Goal: Navigation & Orientation: Find specific page/section

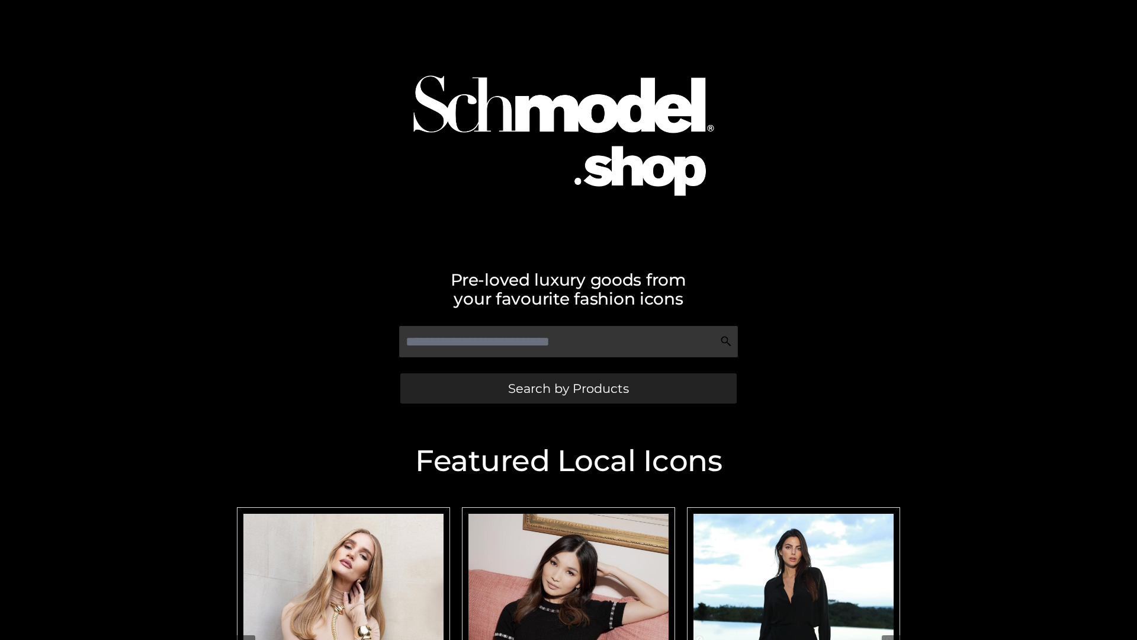
click at [568, 388] on span "Search by Products" at bounding box center [568, 388] width 121 height 12
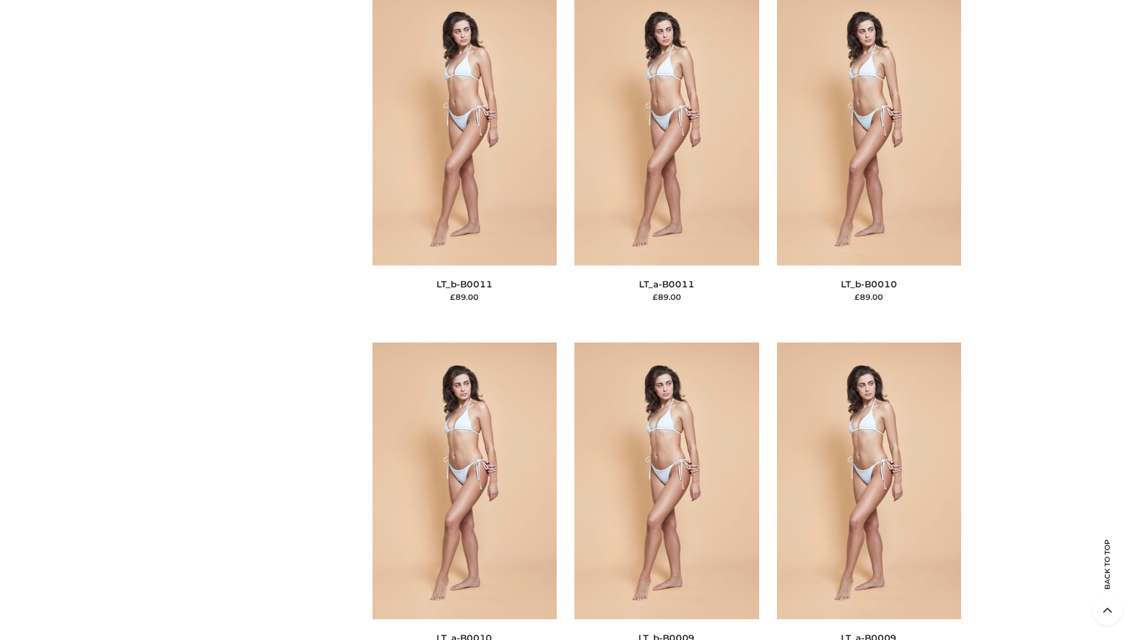
scroll to position [5318, 0]
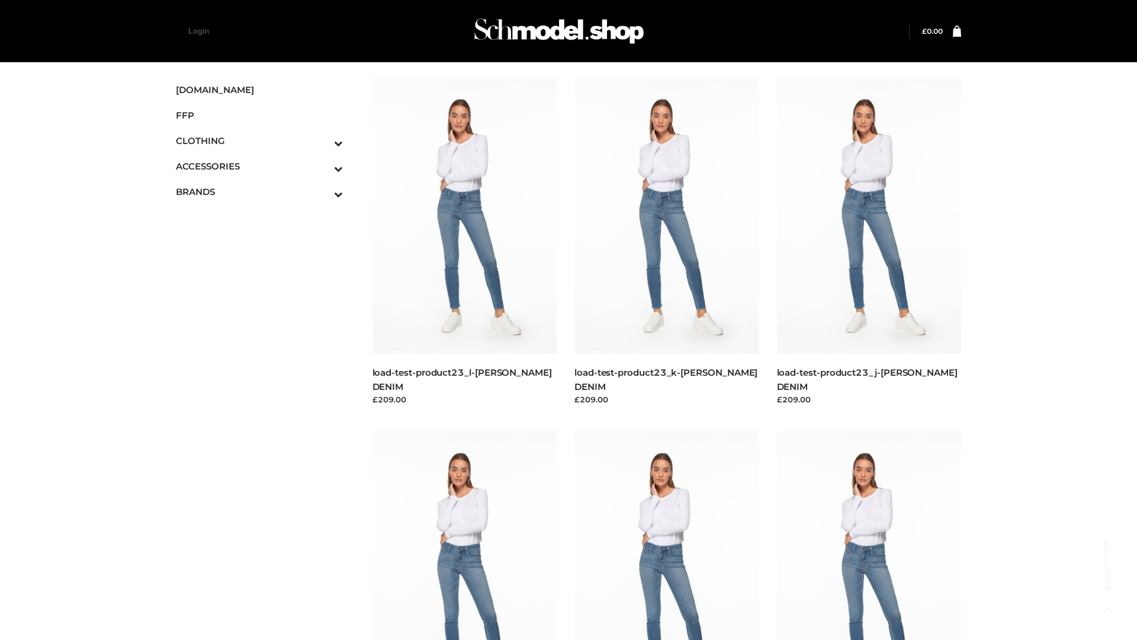
scroll to position [1039, 0]
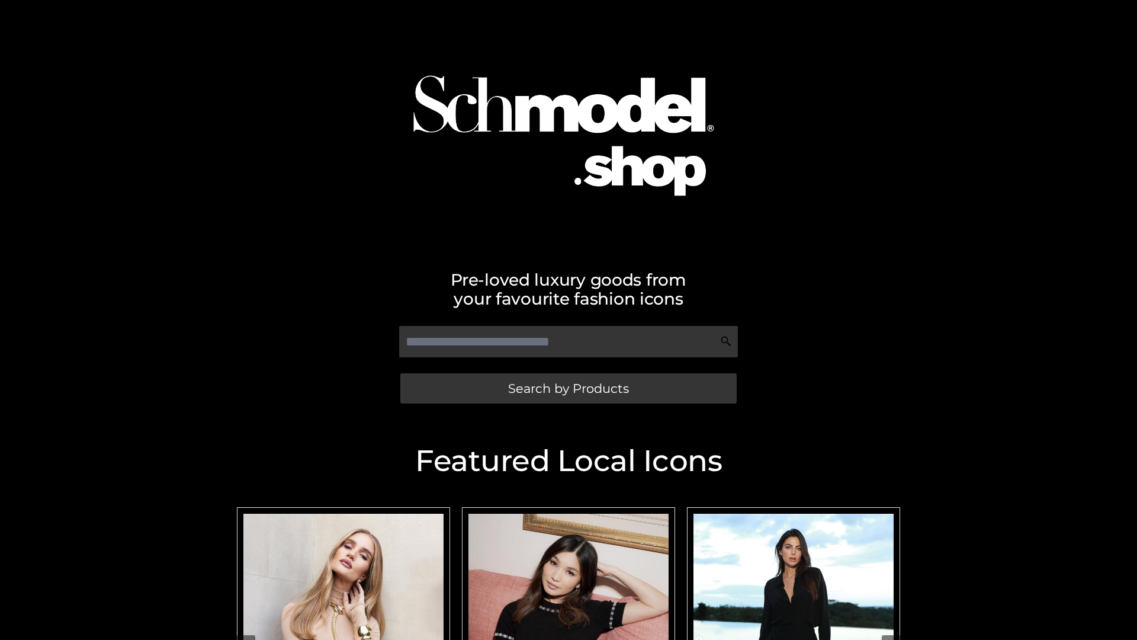
click at [568, 388] on span "Search by Products" at bounding box center [568, 388] width 121 height 12
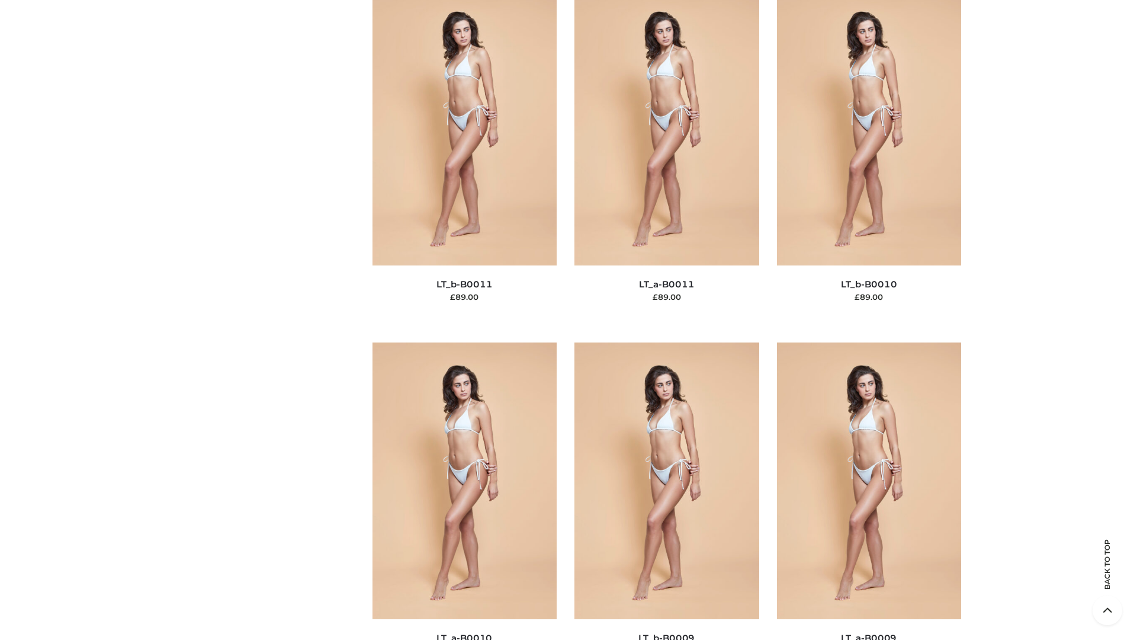
scroll to position [5318, 0]
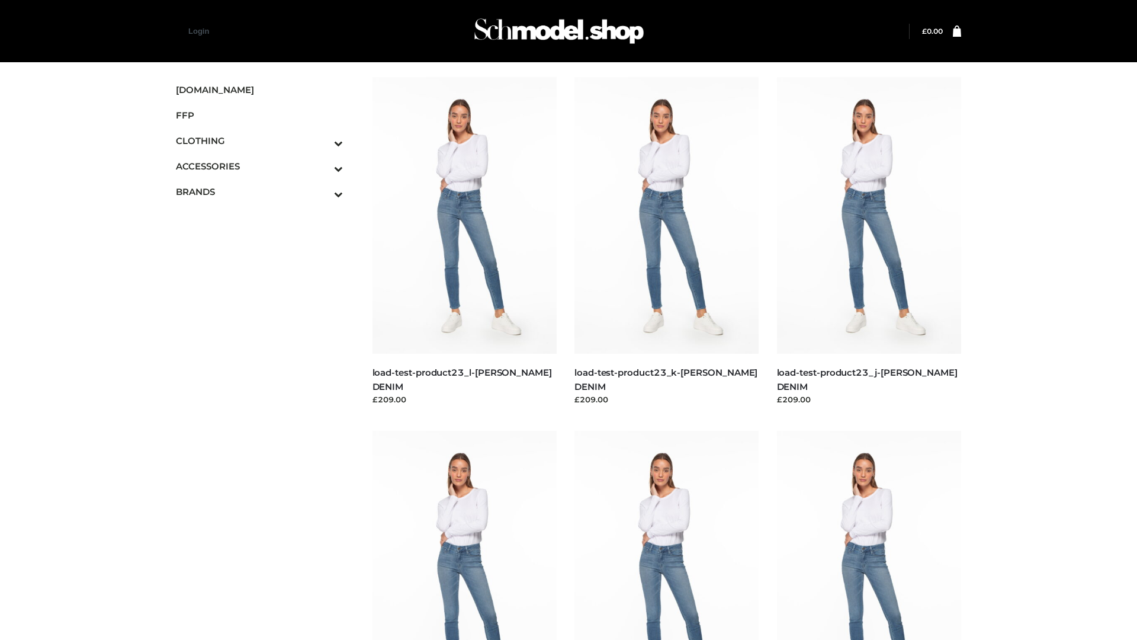
scroll to position [1039, 0]
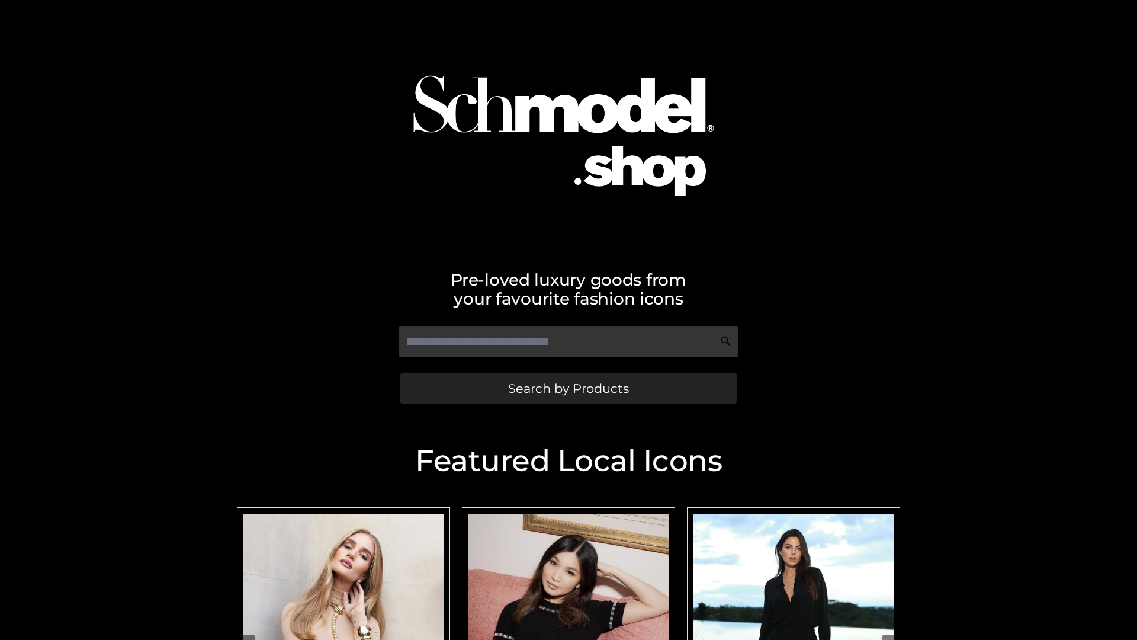
click at [568, 388] on span "Search by Products" at bounding box center [568, 388] width 121 height 12
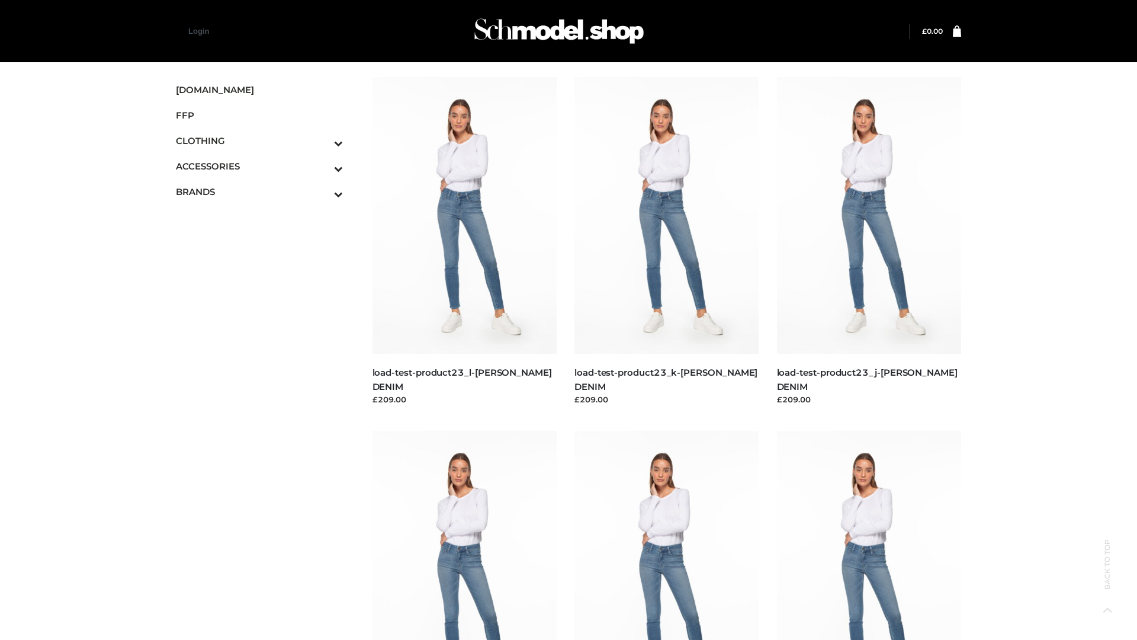
scroll to position [1039, 0]
